Goal: Check status: Check status

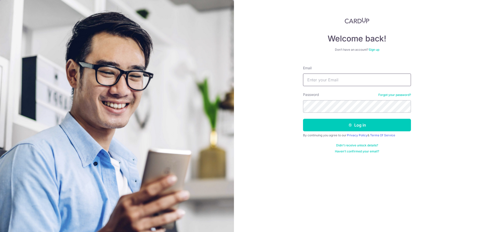
click at [323, 79] on input "Email" at bounding box center [357, 80] width 108 height 13
type input "[EMAIL_ADDRESS][DOMAIN_NAME]"
click at [303, 119] on button "Log in" at bounding box center [357, 125] width 108 height 13
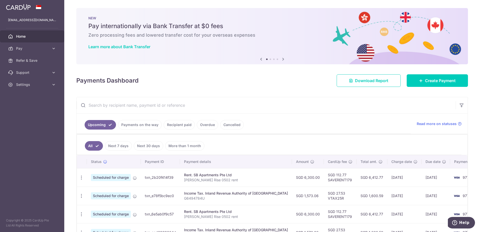
click at [127, 129] on link "Payments on the way" at bounding box center [140, 125] width 44 height 10
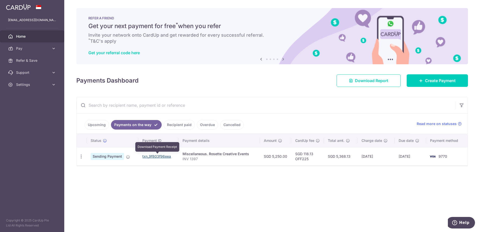
click at [156, 157] on link "txn_9f803f96eea" at bounding box center [156, 156] width 29 height 4
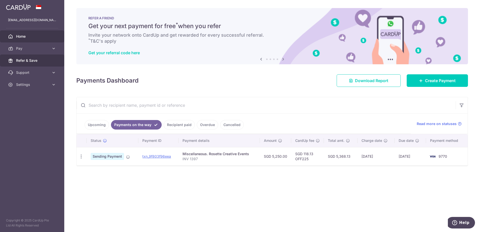
click at [35, 63] on span "Refer & Save" at bounding box center [32, 60] width 33 height 5
